Goal: Information Seeking & Learning: Understand process/instructions

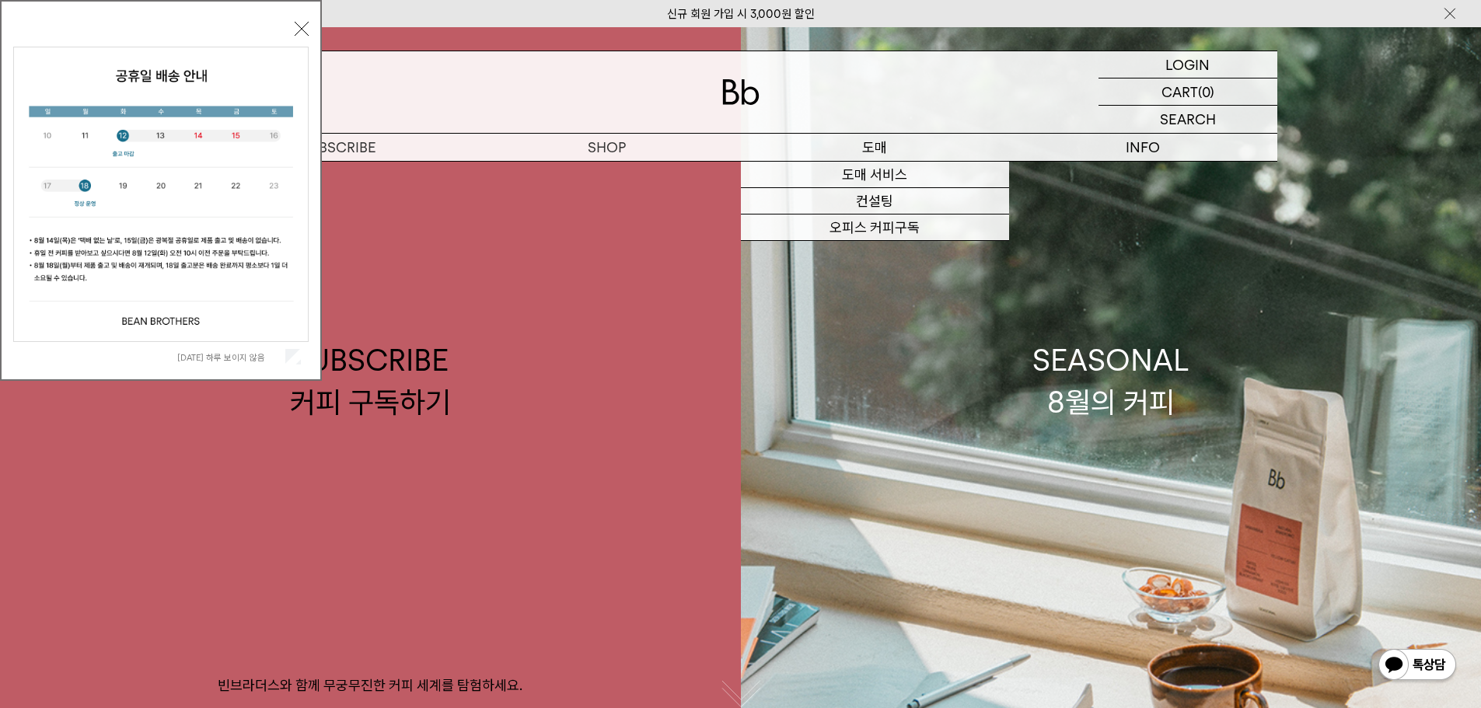
click at [863, 144] on p "도매" at bounding box center [875, 147] width 268 height 27
click at [867, 173] on link "도매 서비스" at bounding box center [875, 175] width 268 height 26
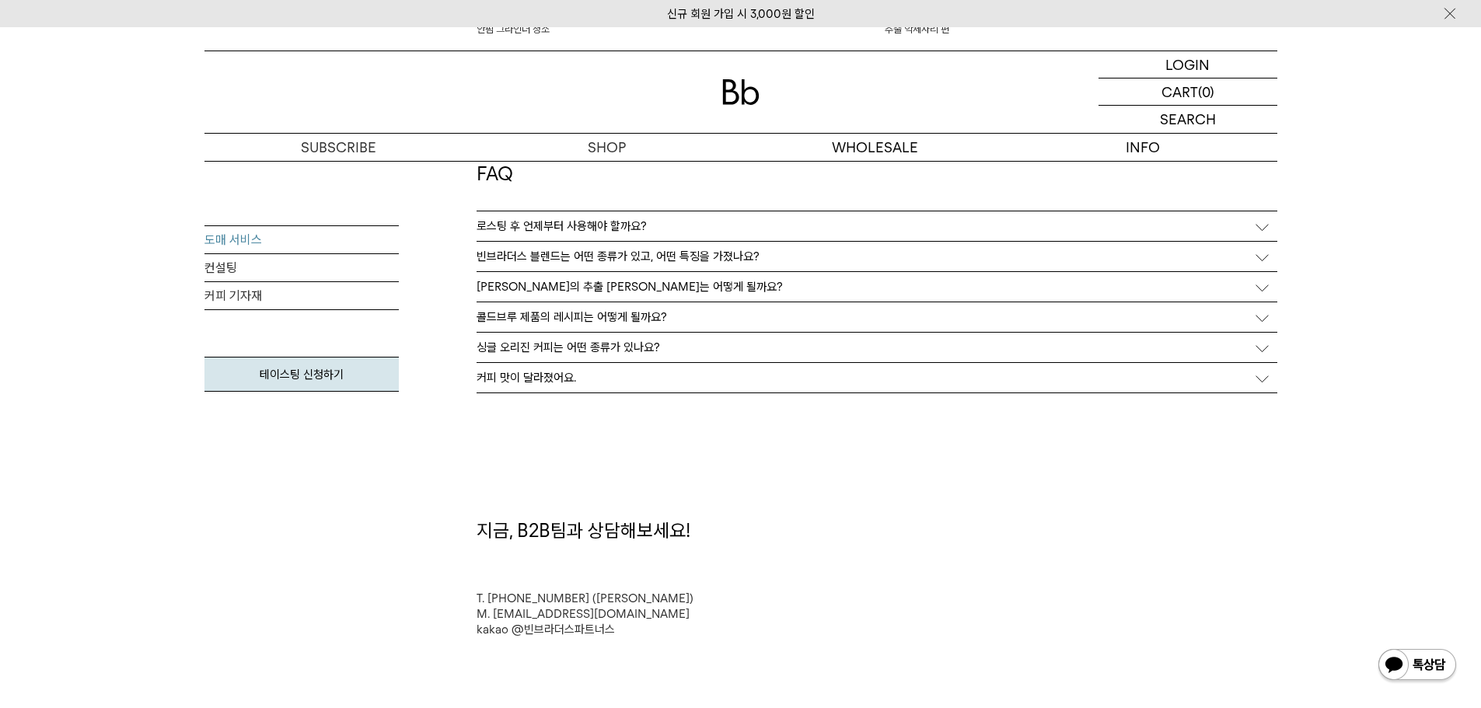
scroll to position [3964, 0]
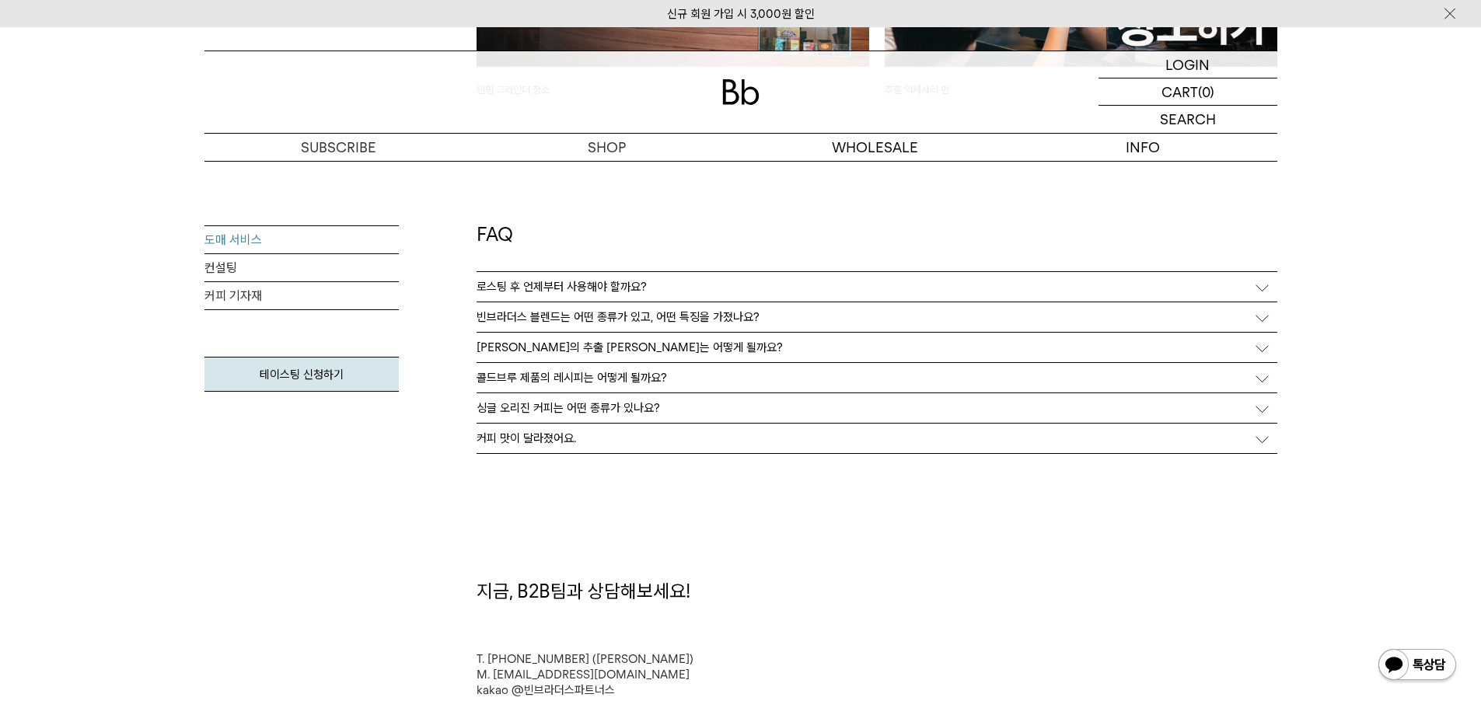
click at [1255, 348] on div "[PERSON_NAME]의 추출 [PERSON_NAME]는 어떻게 될까요?" at bounding box center [876, 348] width 801 height 30
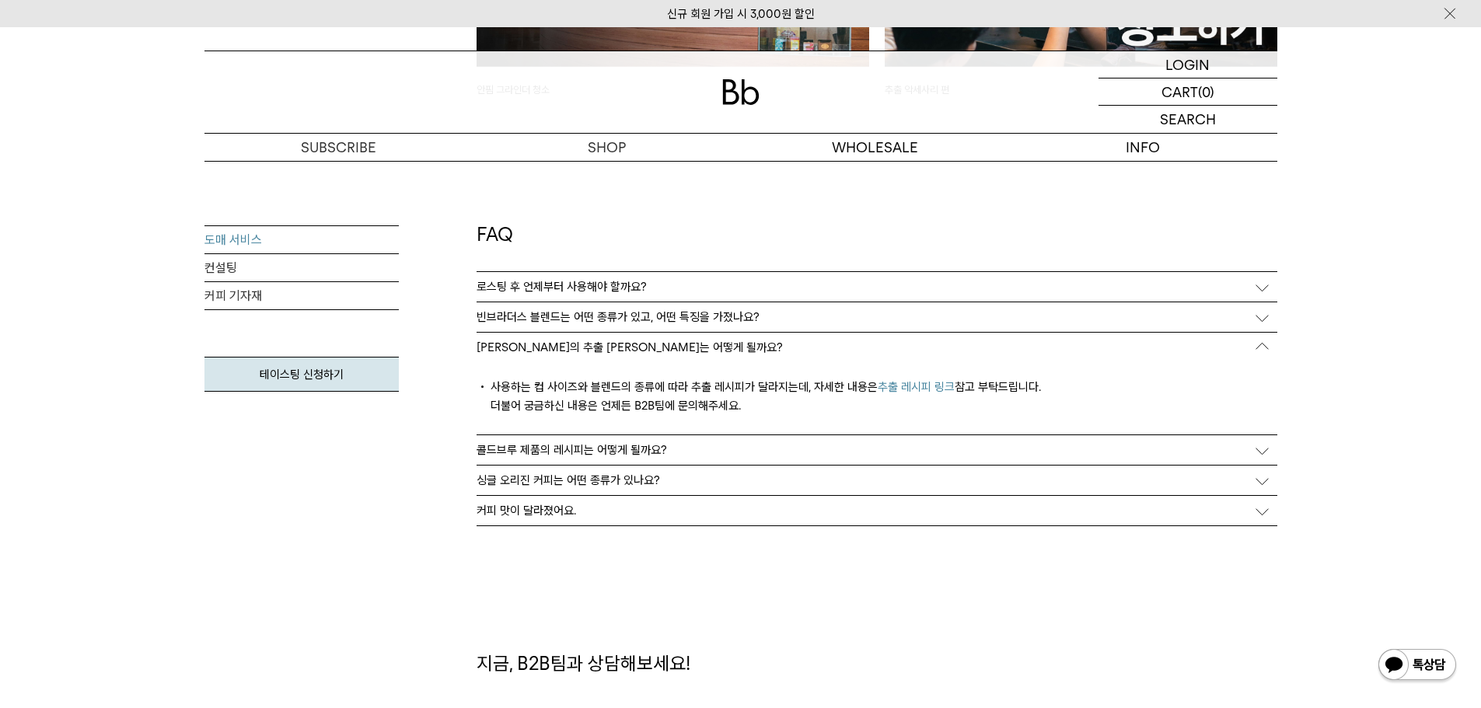
click at [930, 386] on link "추출 레시피 링크" at bounding box center [916, 387] width 77 height 14
